Goal: Browse casually: Explore the website without a specific task or goal

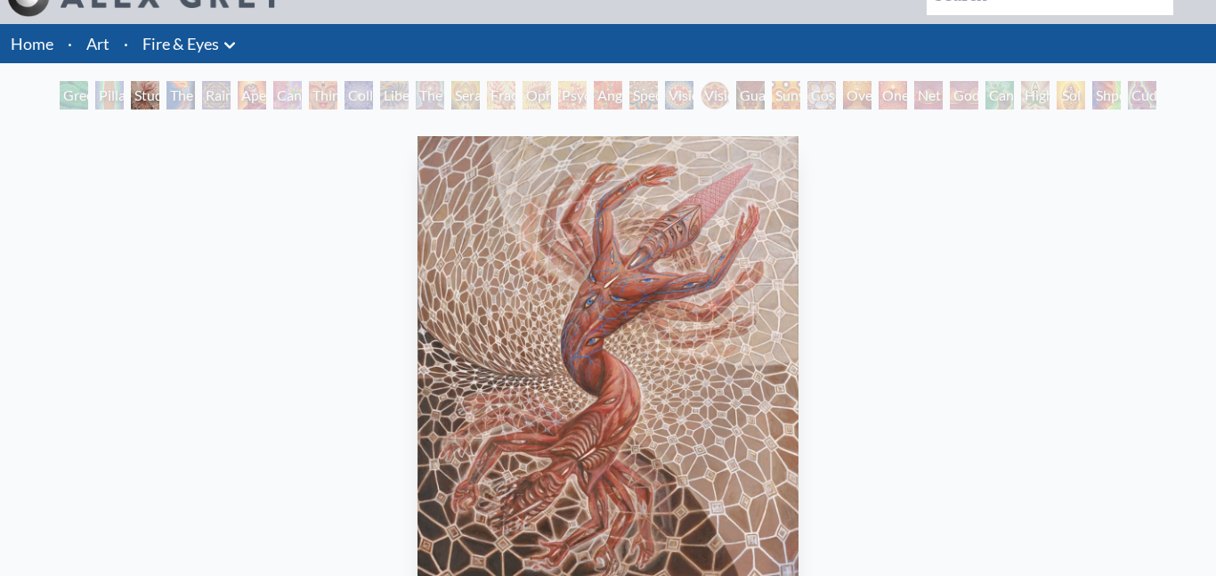
scroll to position [17, 0]
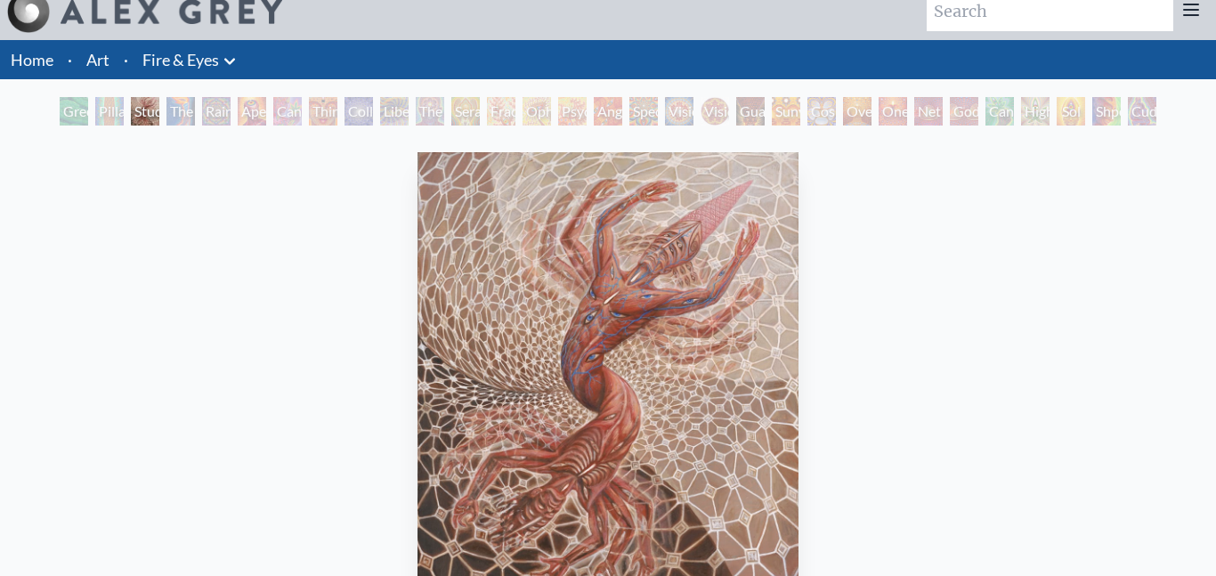
click at [159, 109] on div "Study for the Great Turn" at bounding box center [145, 111] width 28 height 28
click at [183, 109] on div "The Torch" at bounding box center [181, 111] width 28 height 28
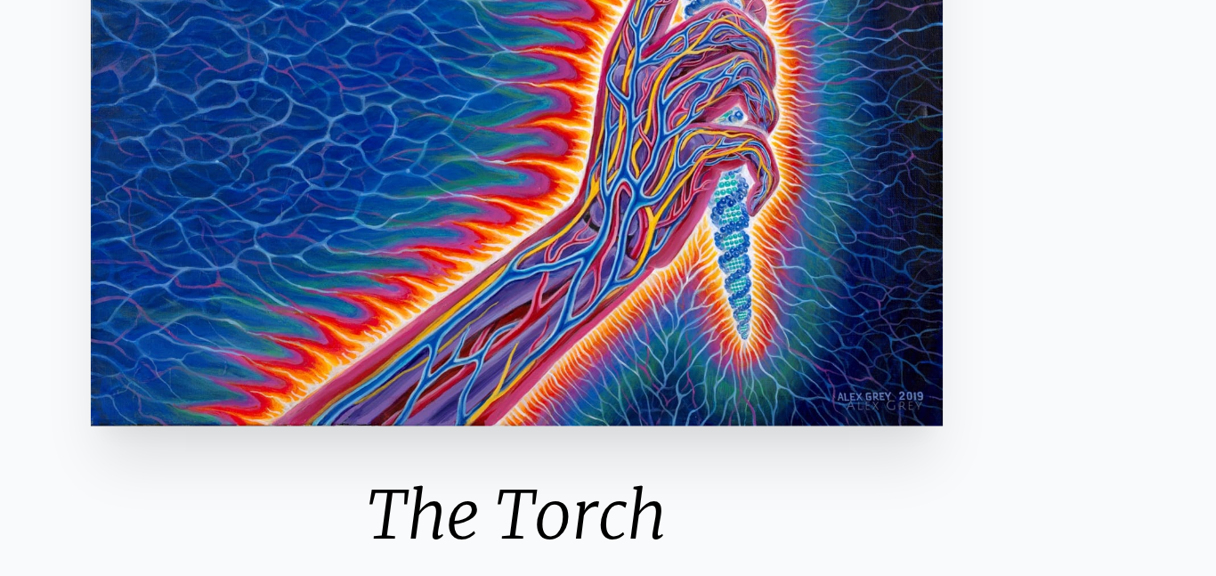
scroll to position [114, 0]
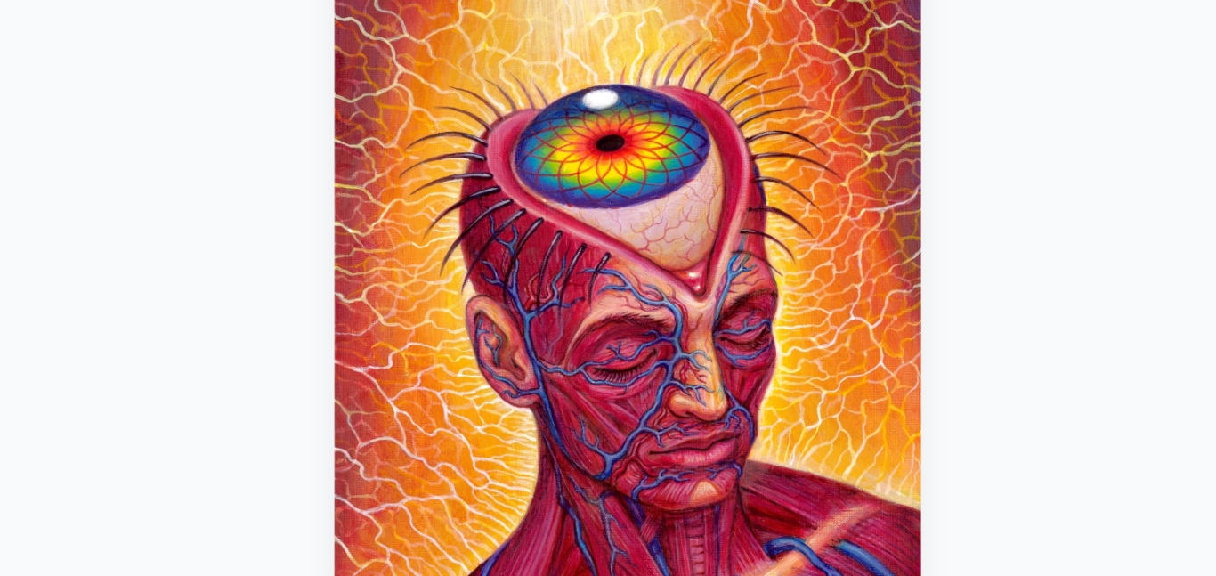
click at [581, 228] on img "6 / 31" at bounding box center [608, 285] width 342 height 461
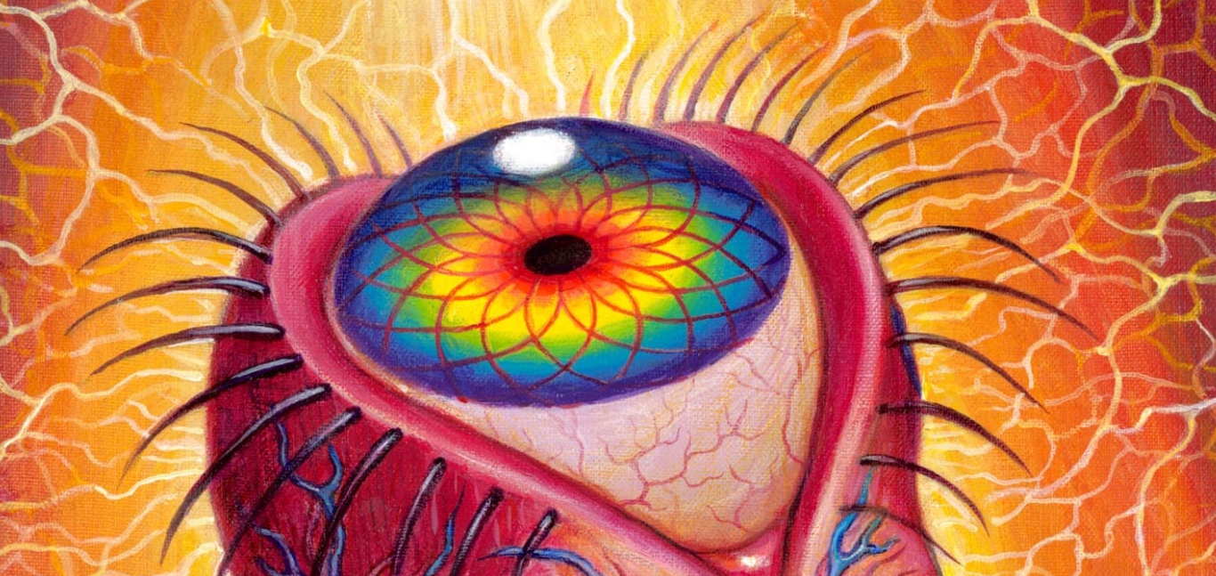
click at [605, 235] on img "6 / 31" at bounding box center [608, 285] width 342 height 461
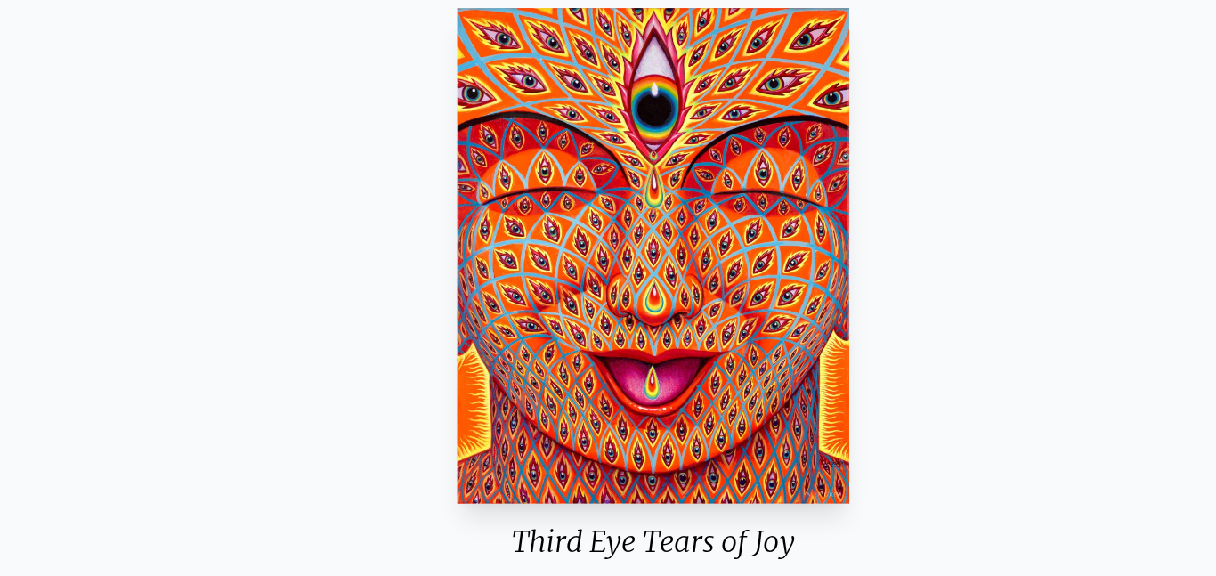
scroll to position [126, 0]
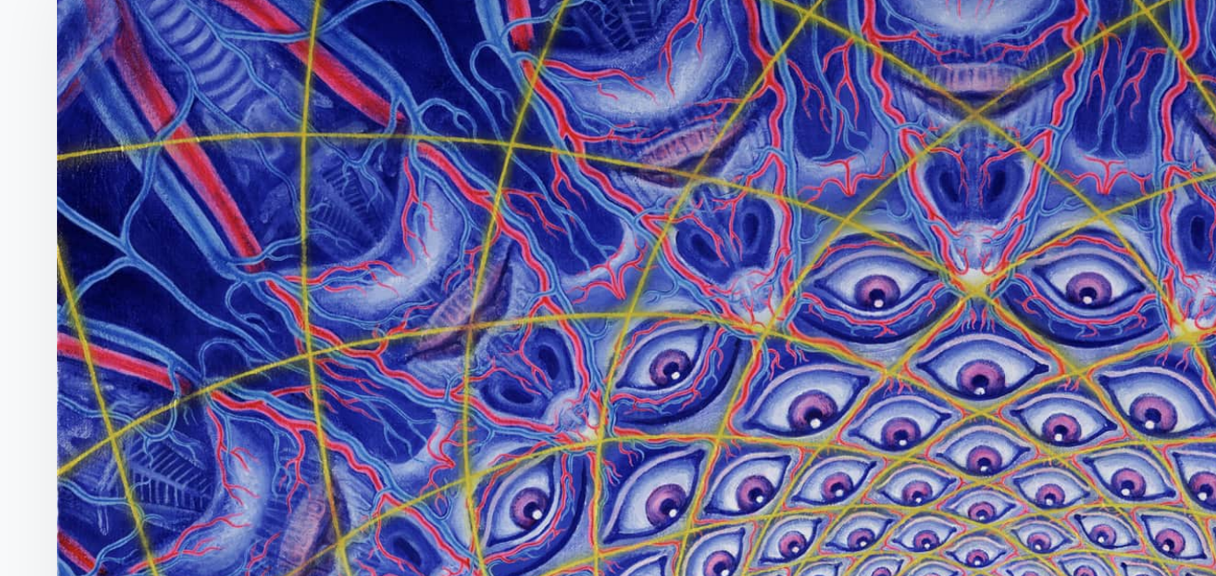
scroll to position [196, 0]
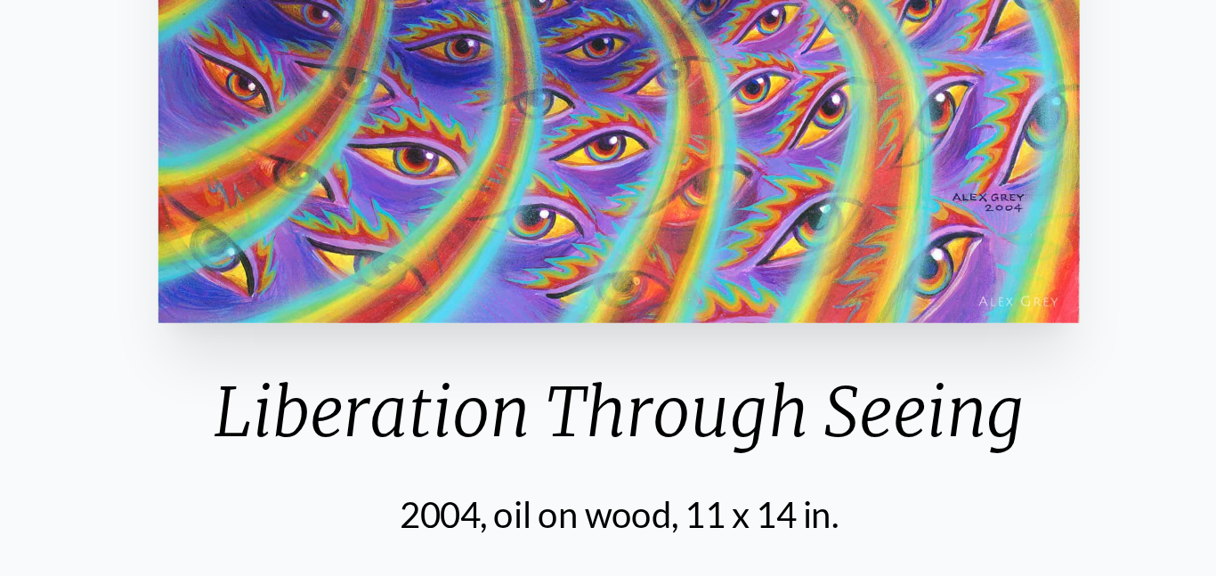
scroll to position [157, 0]
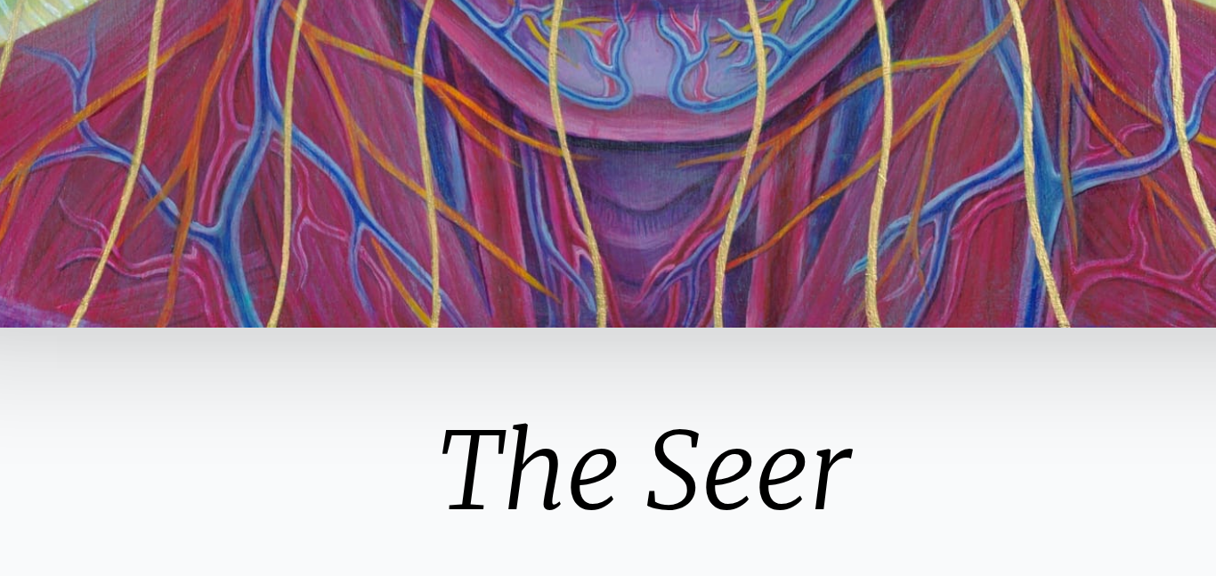
scroll to position [119, 0]
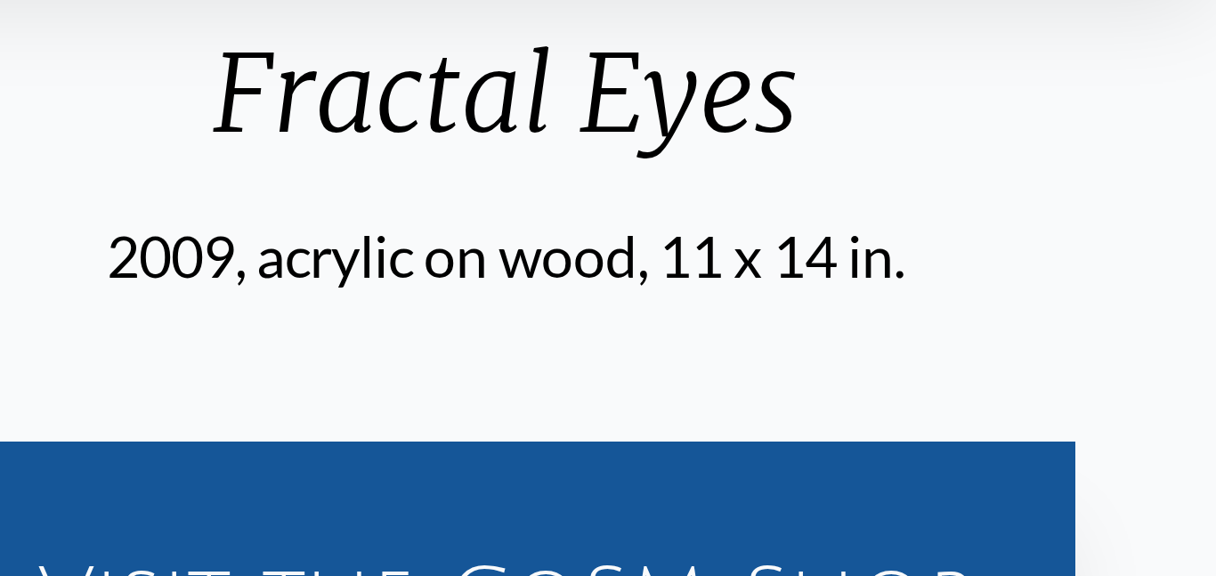
scroll to position [212, 0]
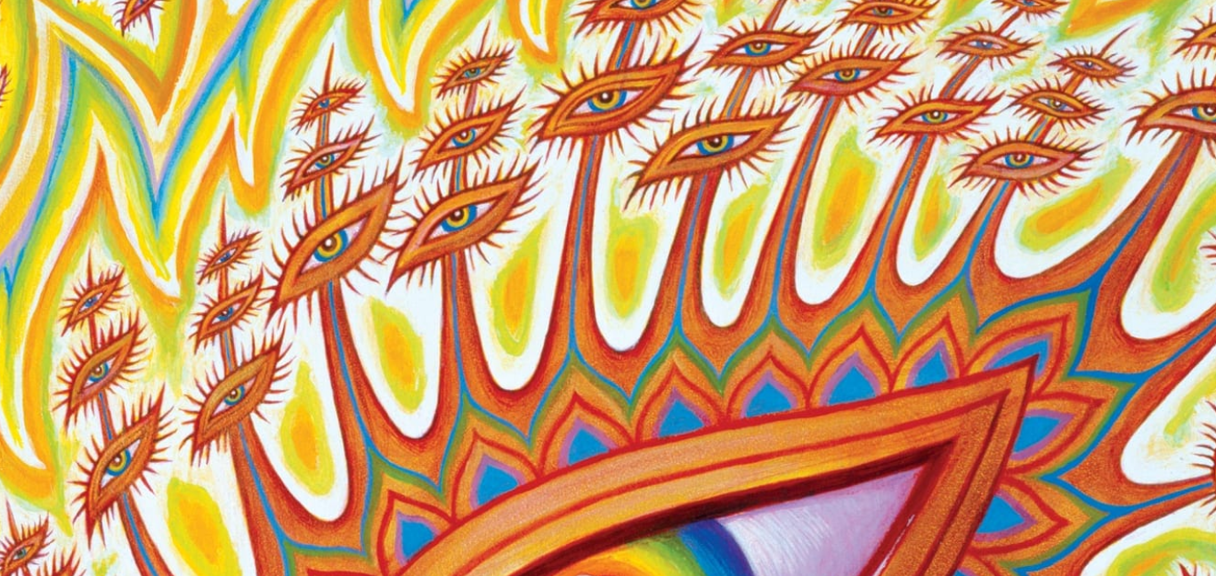
scroll to position [206, 0]
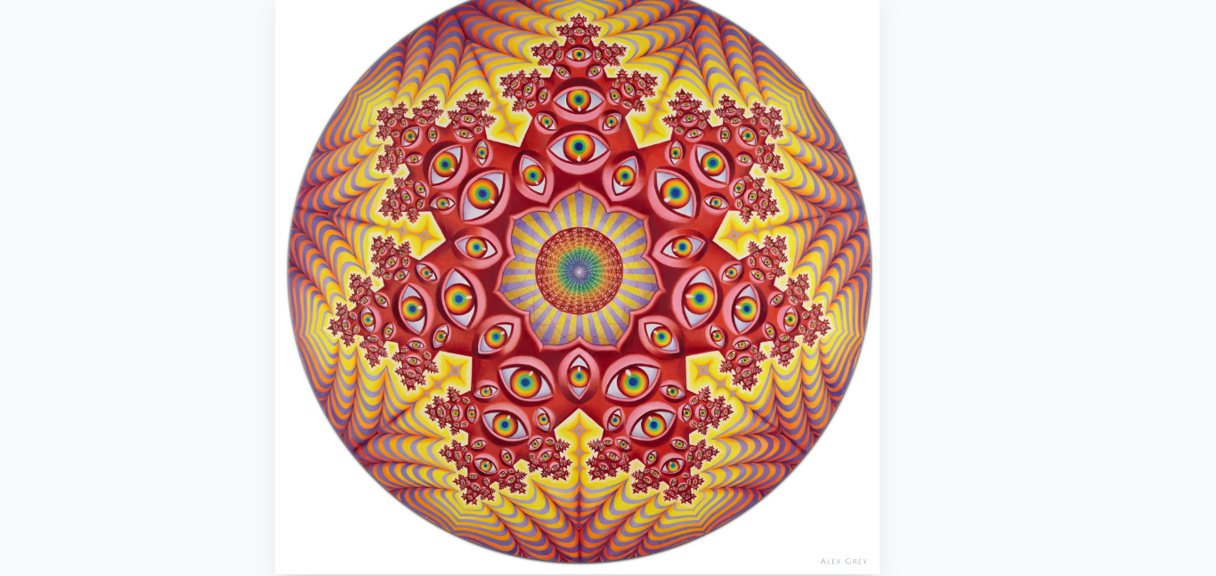
scroll to position [182, 0]
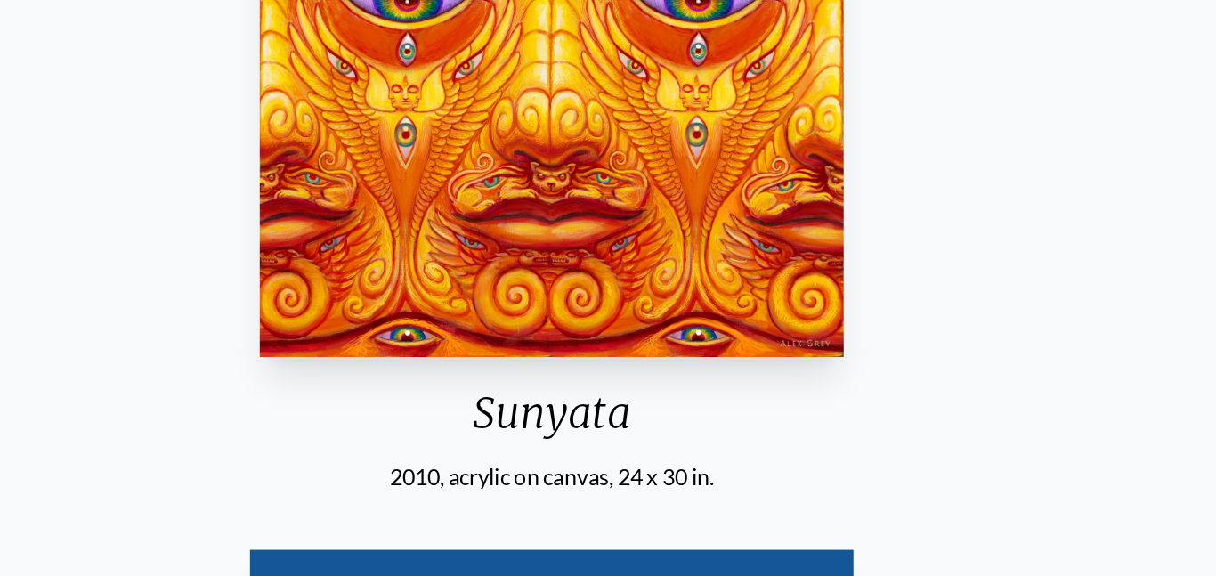
scroll to position [195, 0]
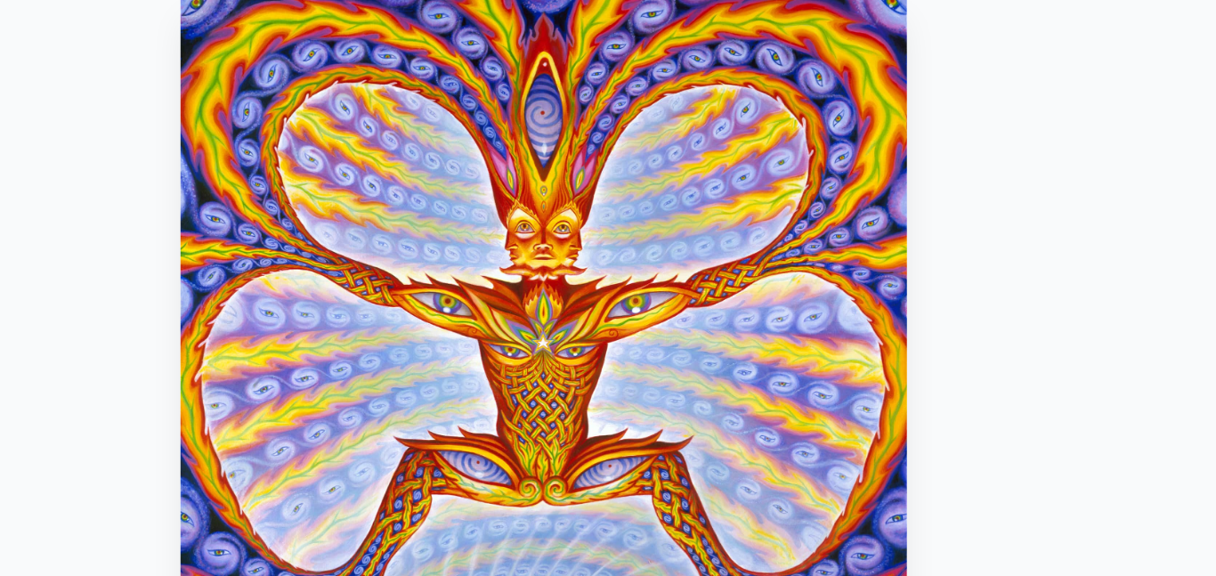
scroll to position [175, 0]
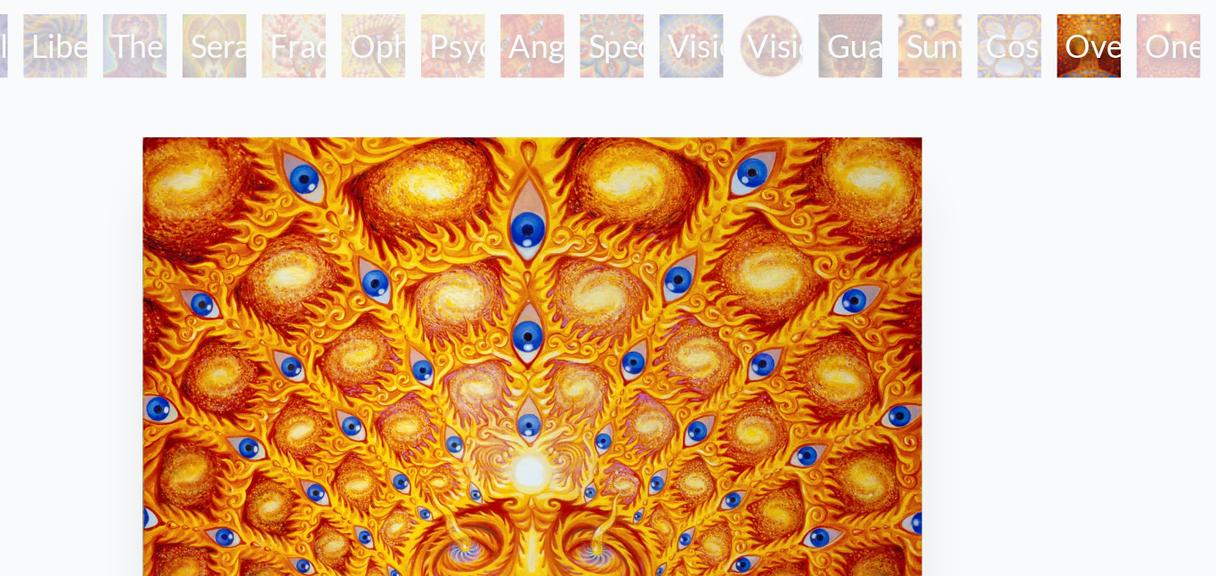
scroll to position [90, 0]
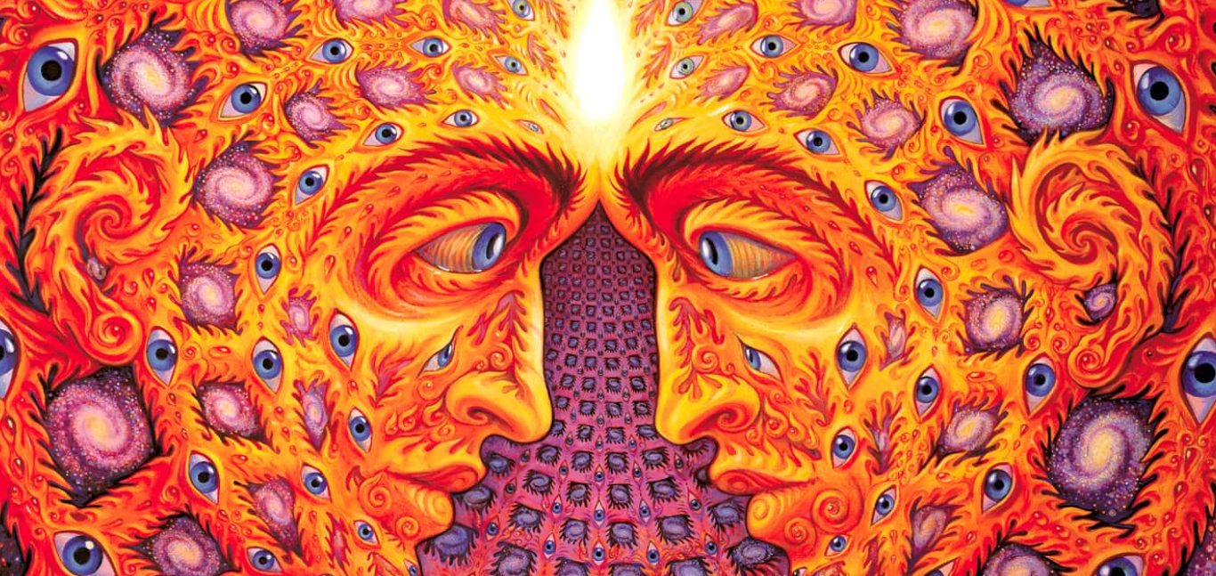
click at [611, 261] on img "24 / 31" at bounding box center [608, 309] width 333 height 461
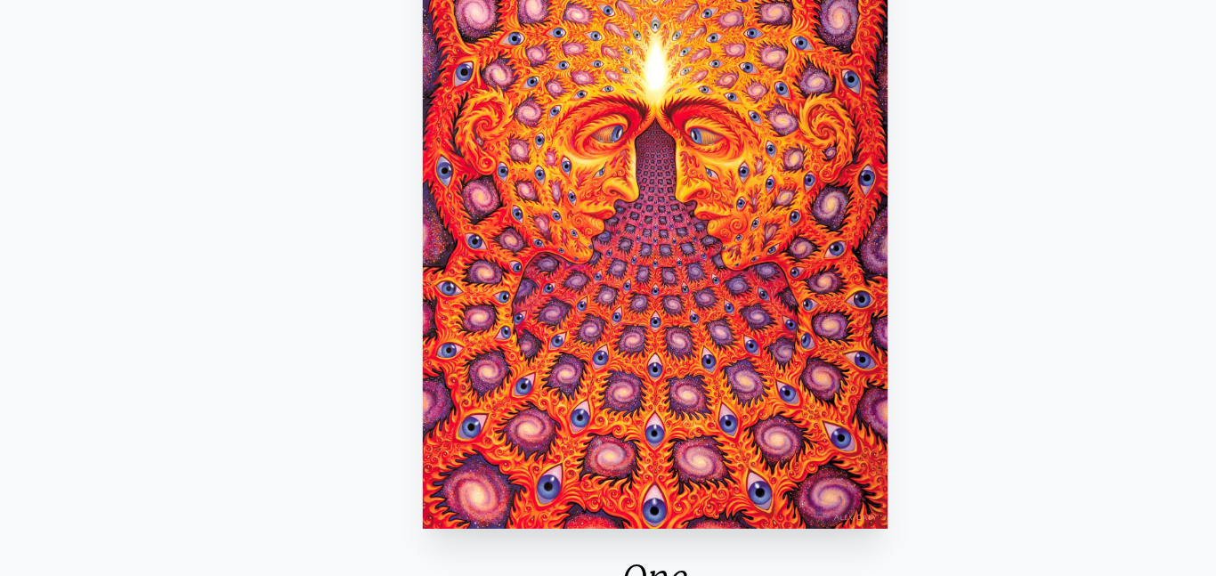
scroll to position [88, 0]
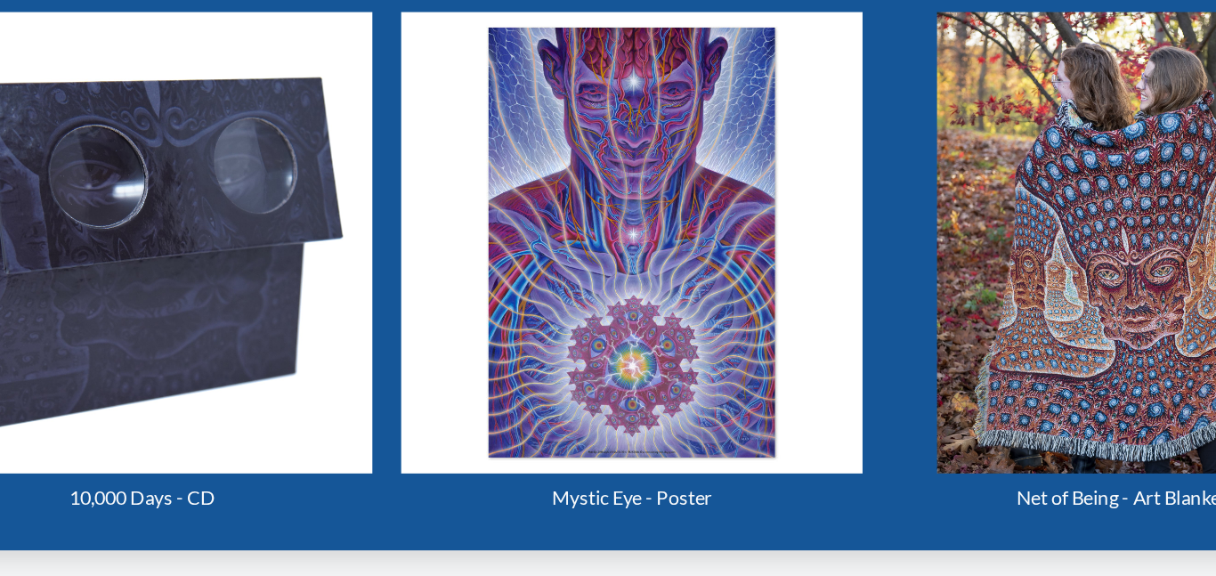
scroll to position [684, 0]
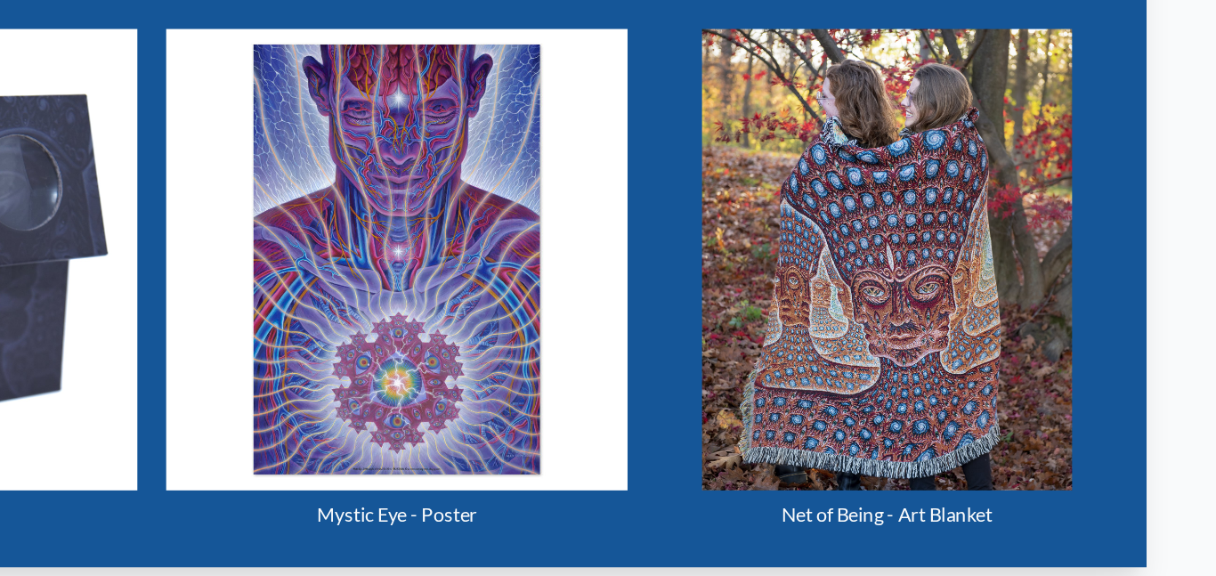
click at [937, 325] on img "25 / 31" at bounding box center [970, 319] width 273 height 342
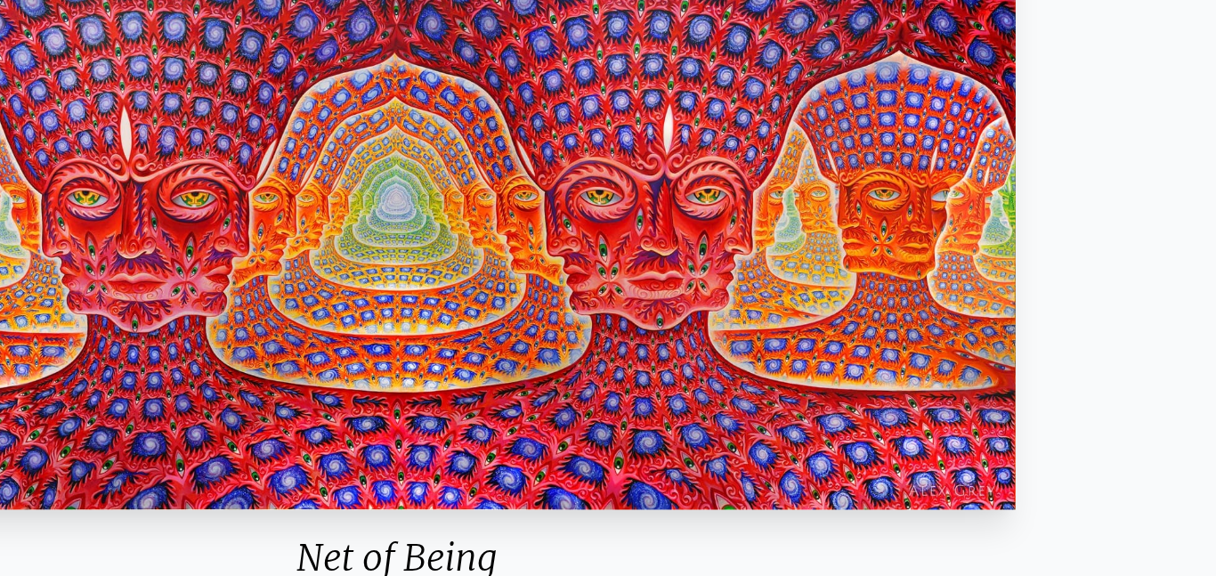
scroll to position [55, 0]
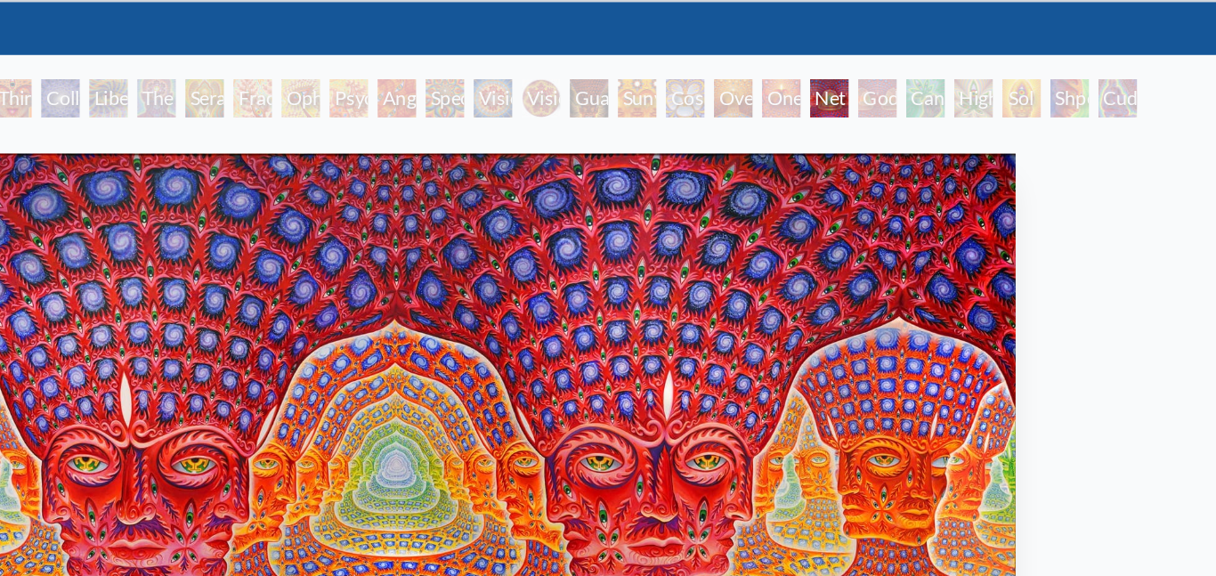
click at [971, 82] on div "Godself" at bounding box center [964, 73] width 28 height 28
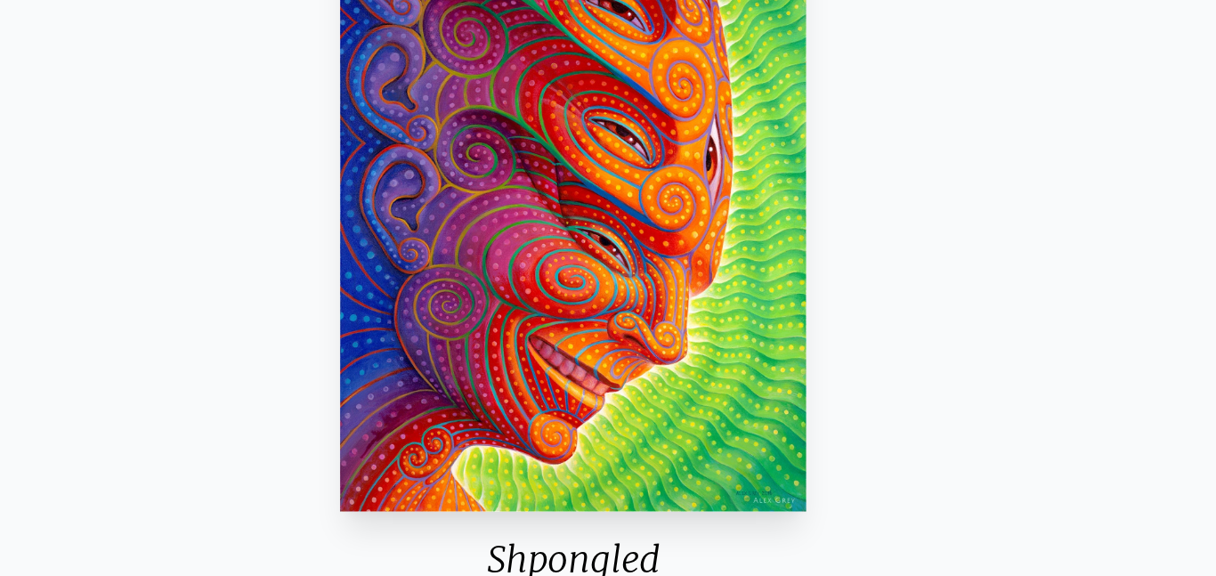
scroll to position [125, 0]
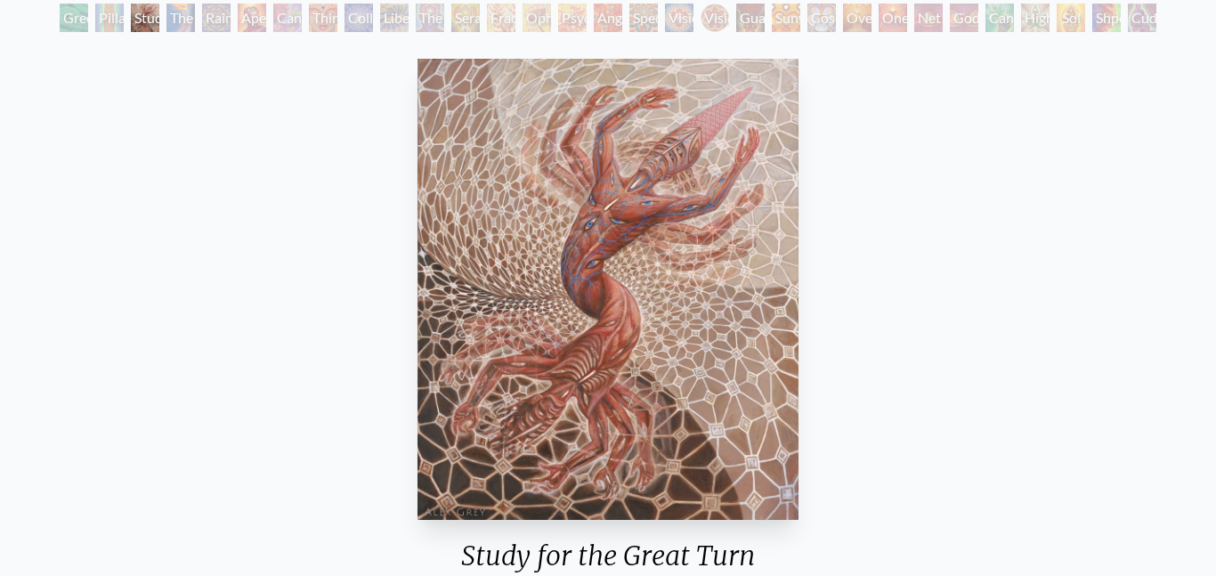
scroll to position [107, 0]
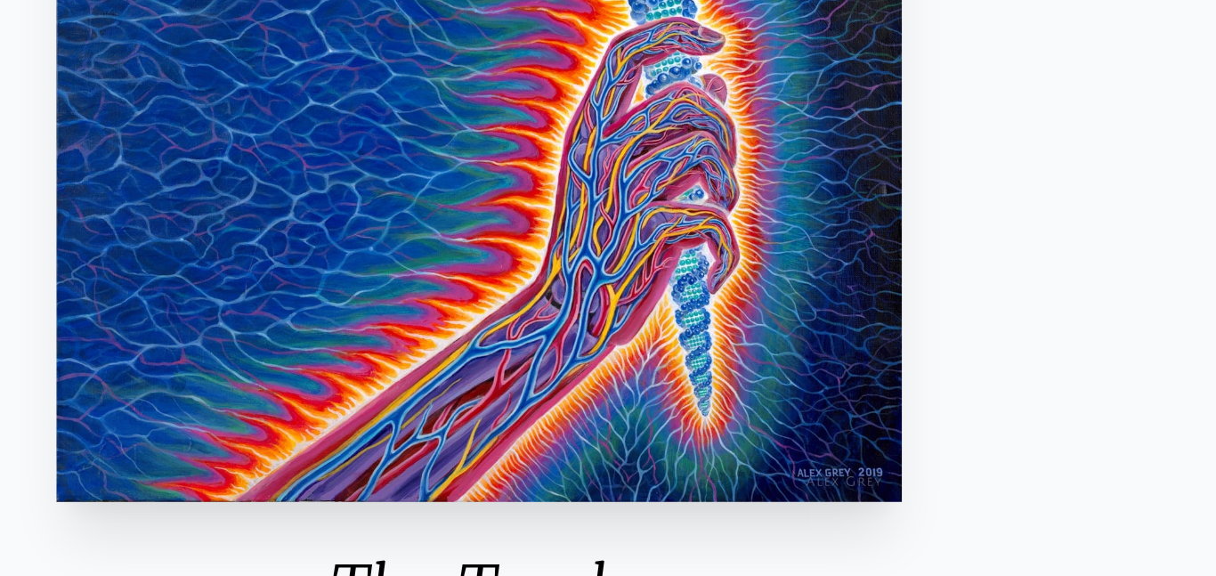
scroll to position [85, 0]
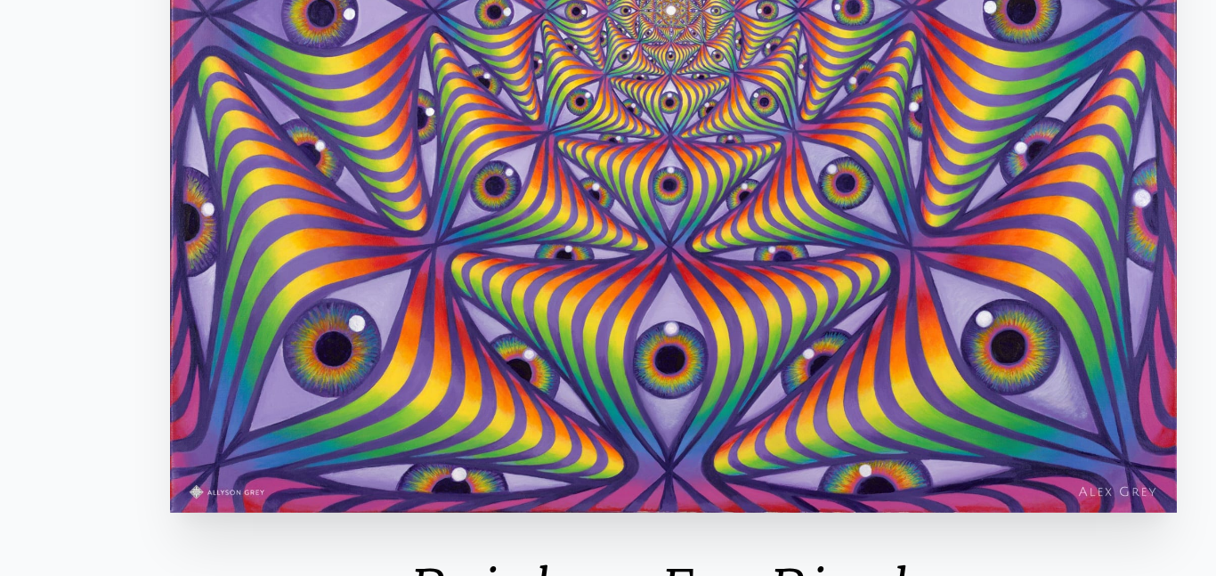
scroll to position [84, 0]
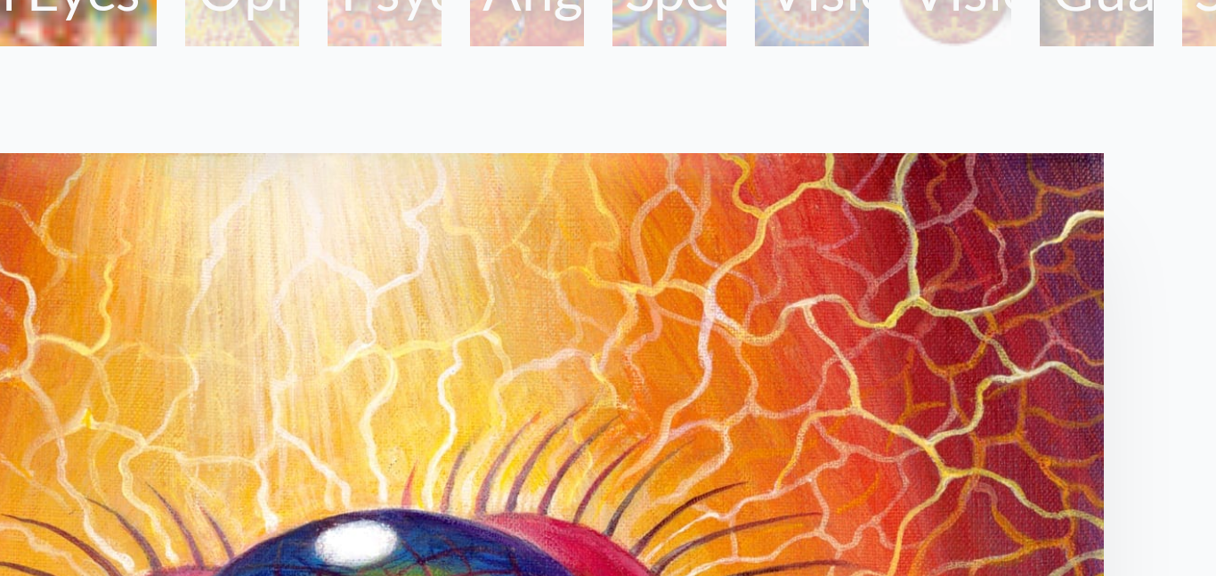
scroll to position [130, 0]
